Goal: Navigation & Orientation: Go to known website

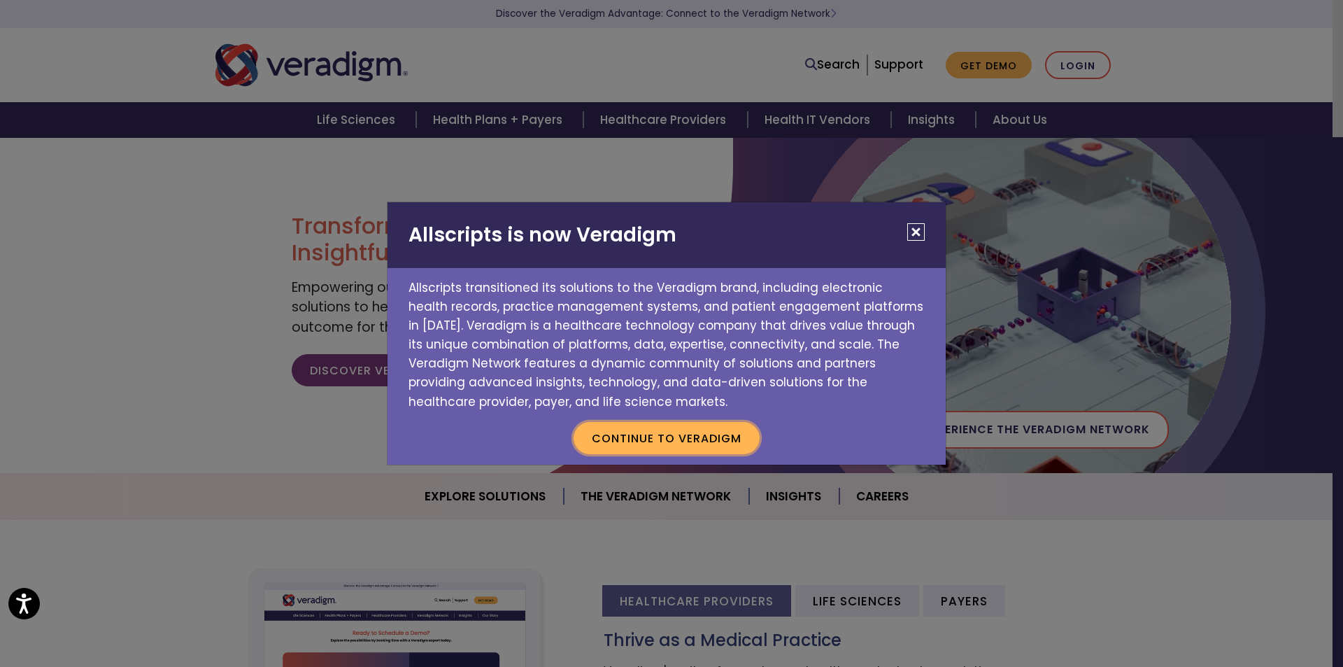
click at [680, 436] on button "Continue to Veradigm" at bounding box center [667, 438] width 186 height 32
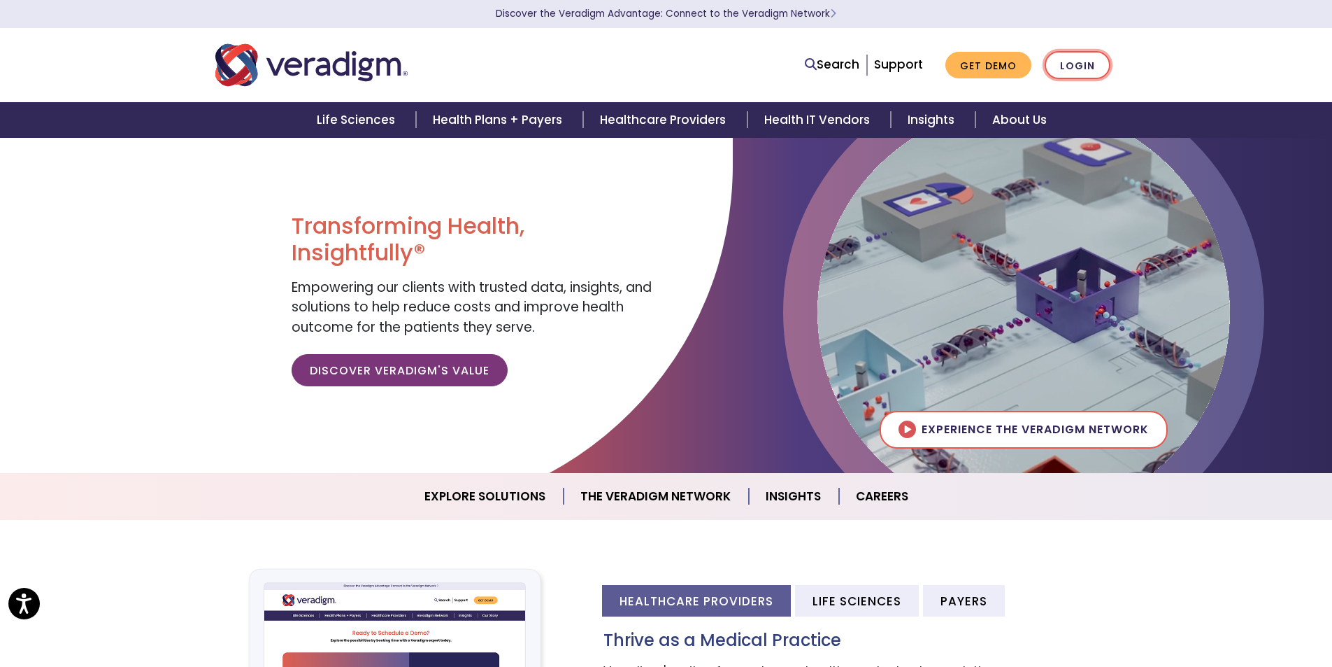
click at [1076, 57] on link "Login" at bounding box center [1078, 65] width 66 height 29
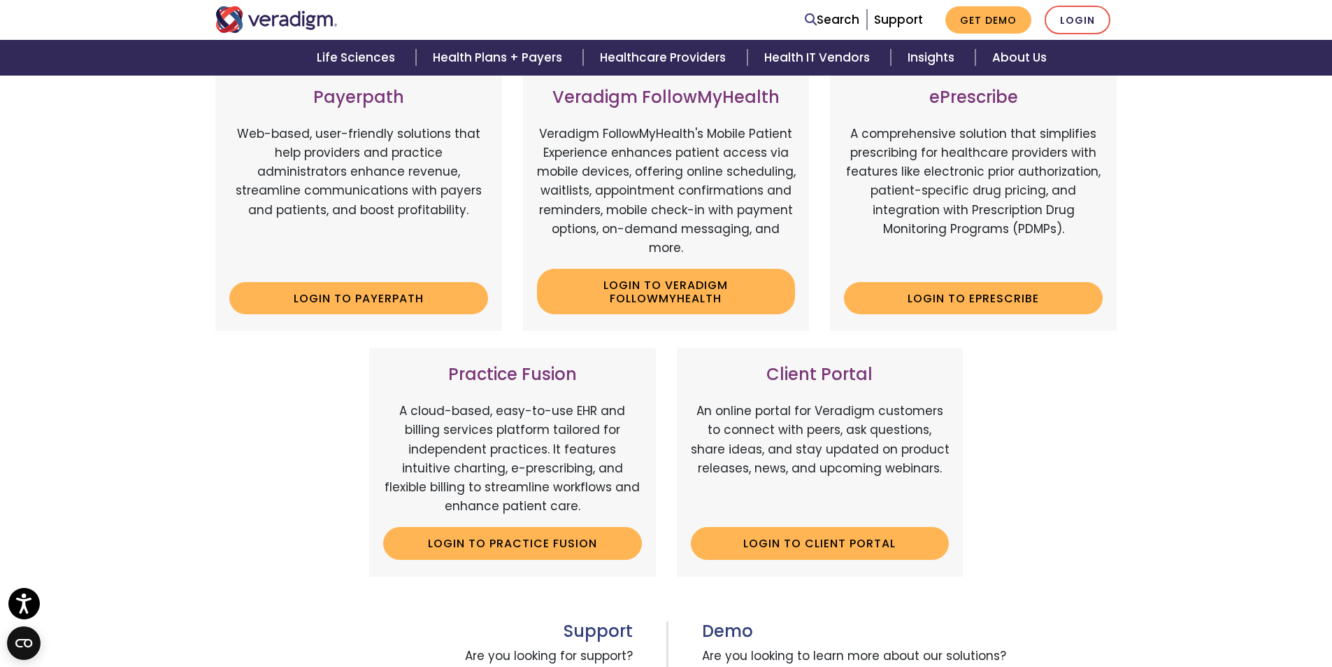
scroll to position [229, 0]
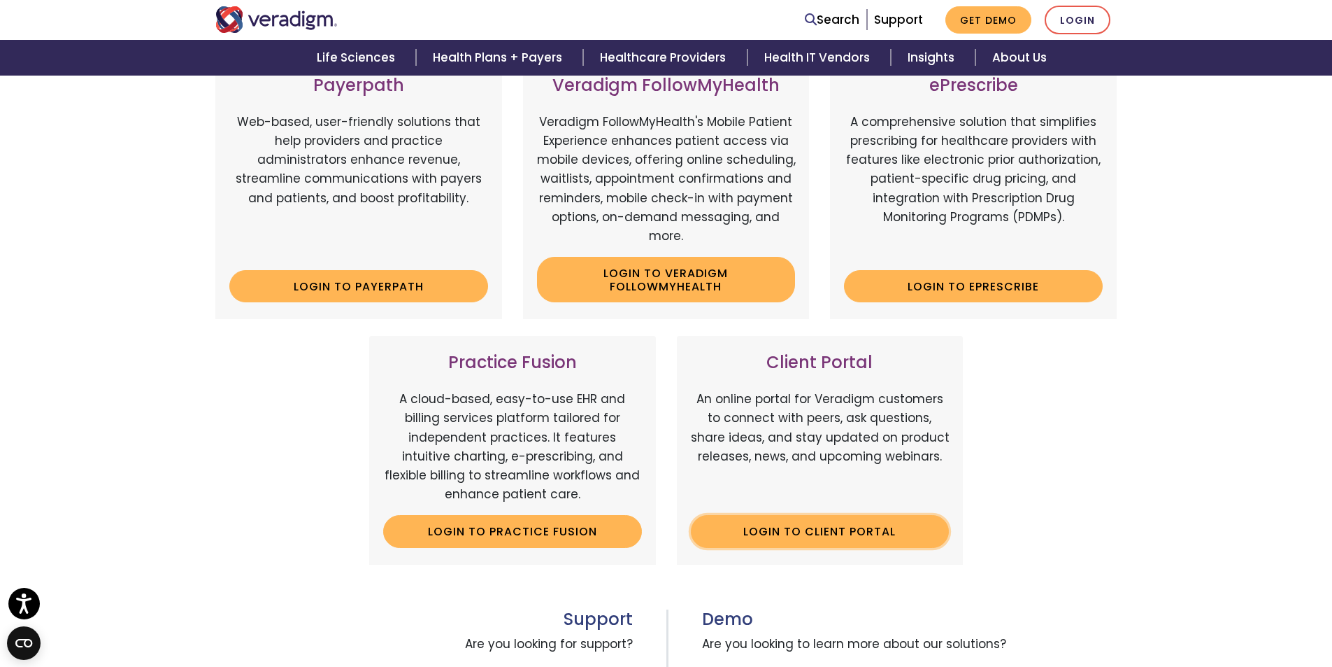
click at [797, 521] on link "Login to Client Portal" at bounding box center [820, 531] width 259 height 32
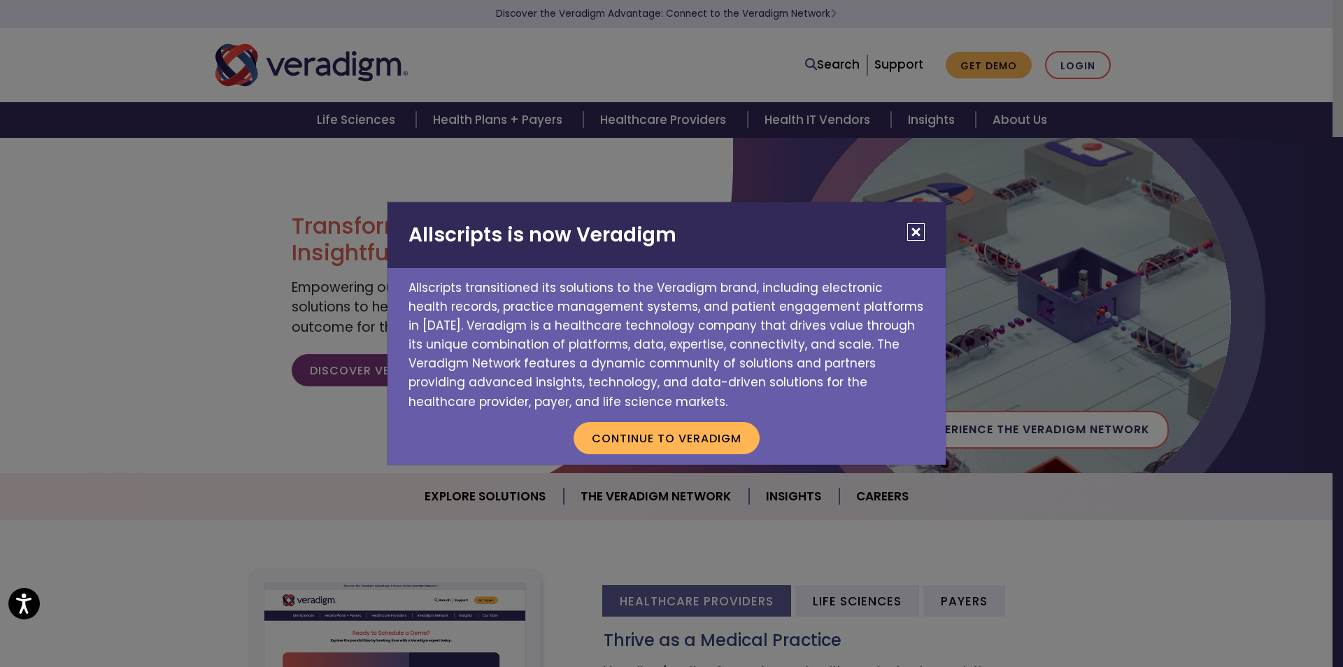
click at [1062, 67] on div "Allscripts is now Veradigm Allscripts transitioned its solutions to the Veradig…" at bounding box center [671, 333] width 1343 height 667
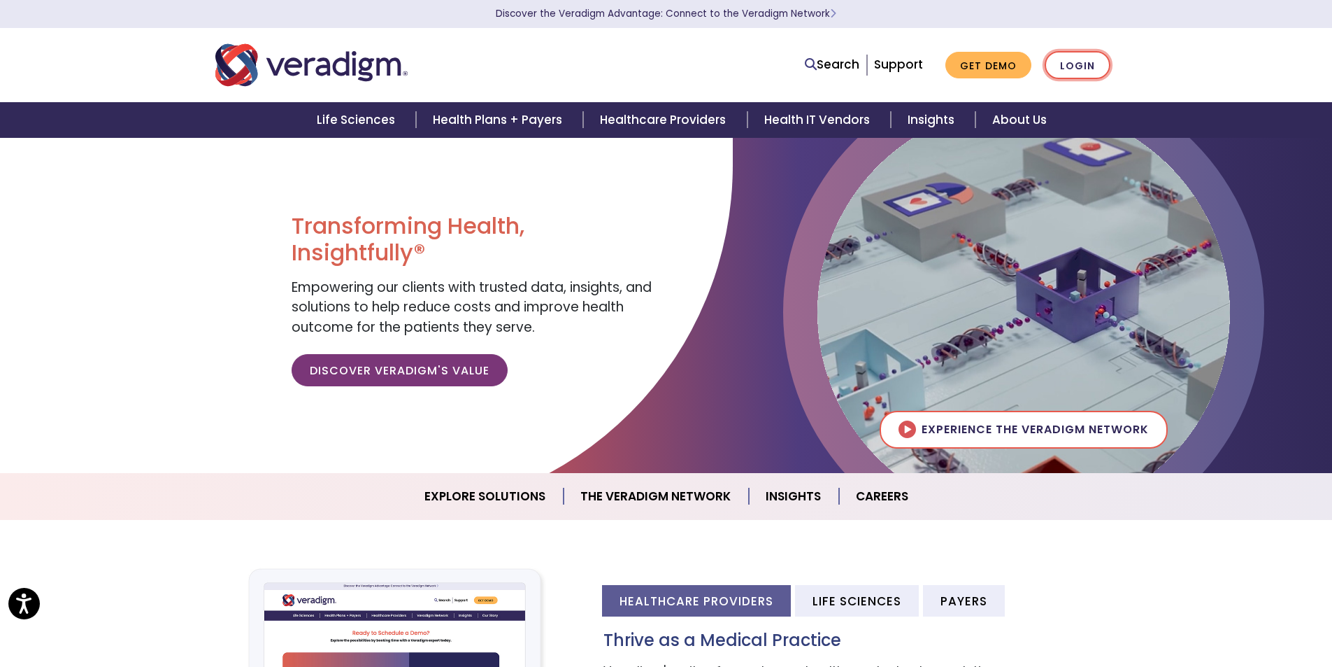
click at [1088, 69] on link "Login" at bounding box center [1078, 65] width 66 height 29
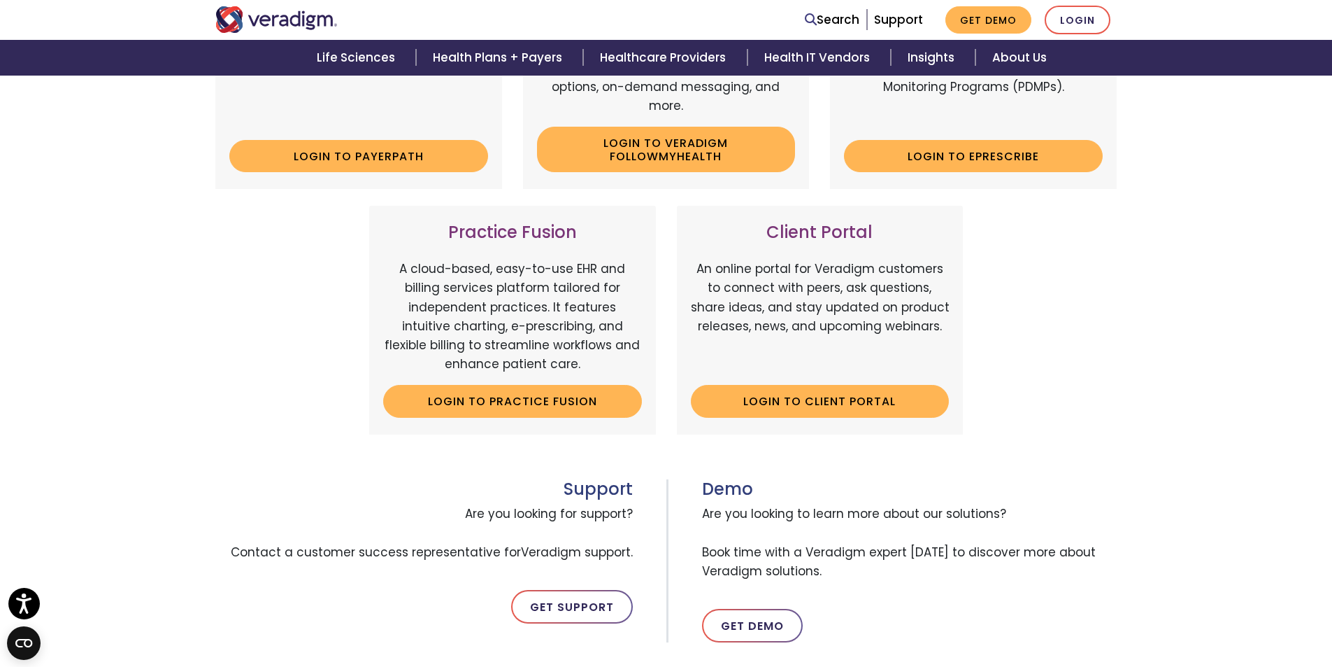
scroll to position [418, 0]
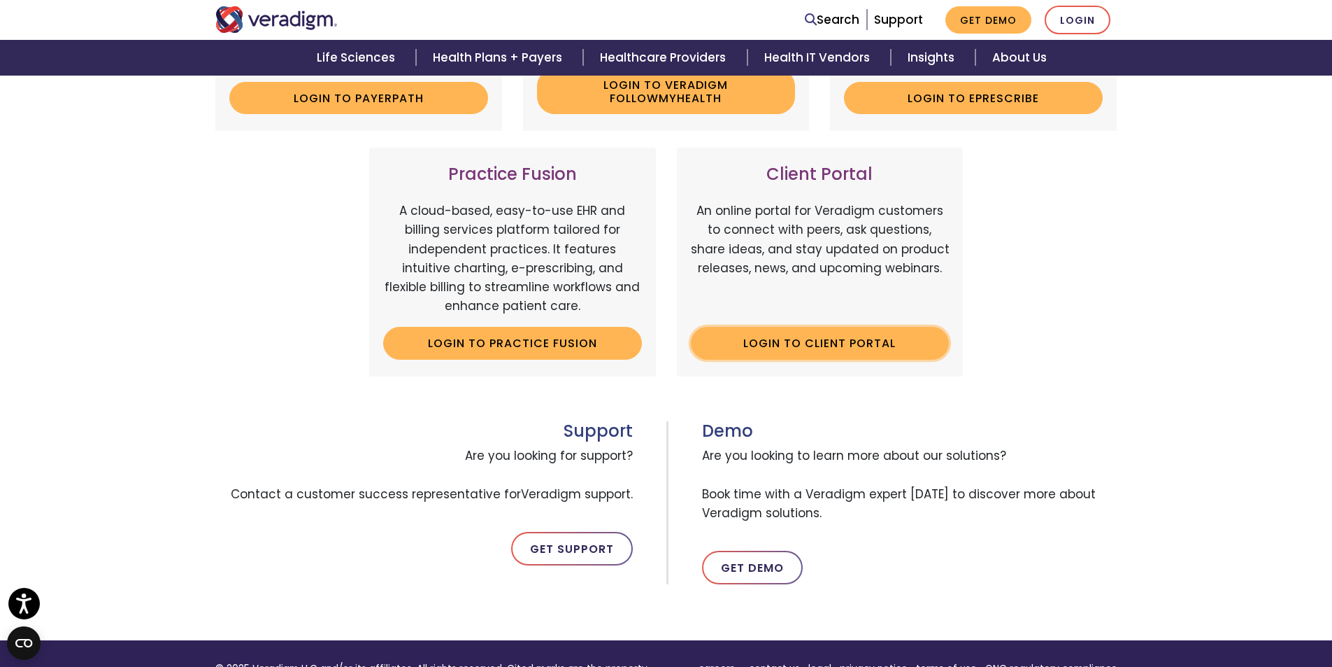
click at [821, 344] on link "Login to Client Portal" at bounding box center [820, 343] width 259 height 32
